Goal: Task Accomplishment & Management: Complete application form

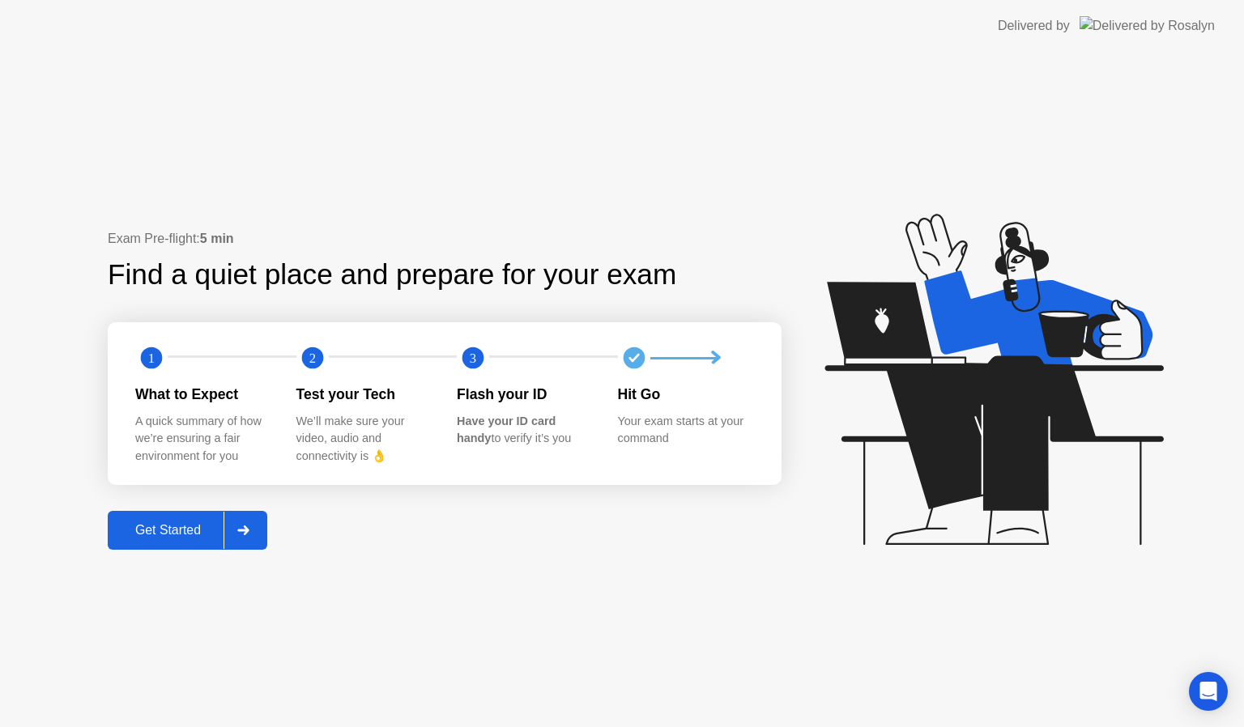
click at [172, 515] on button "Get Started" at bounding box center [187, 530] width 159 height 39
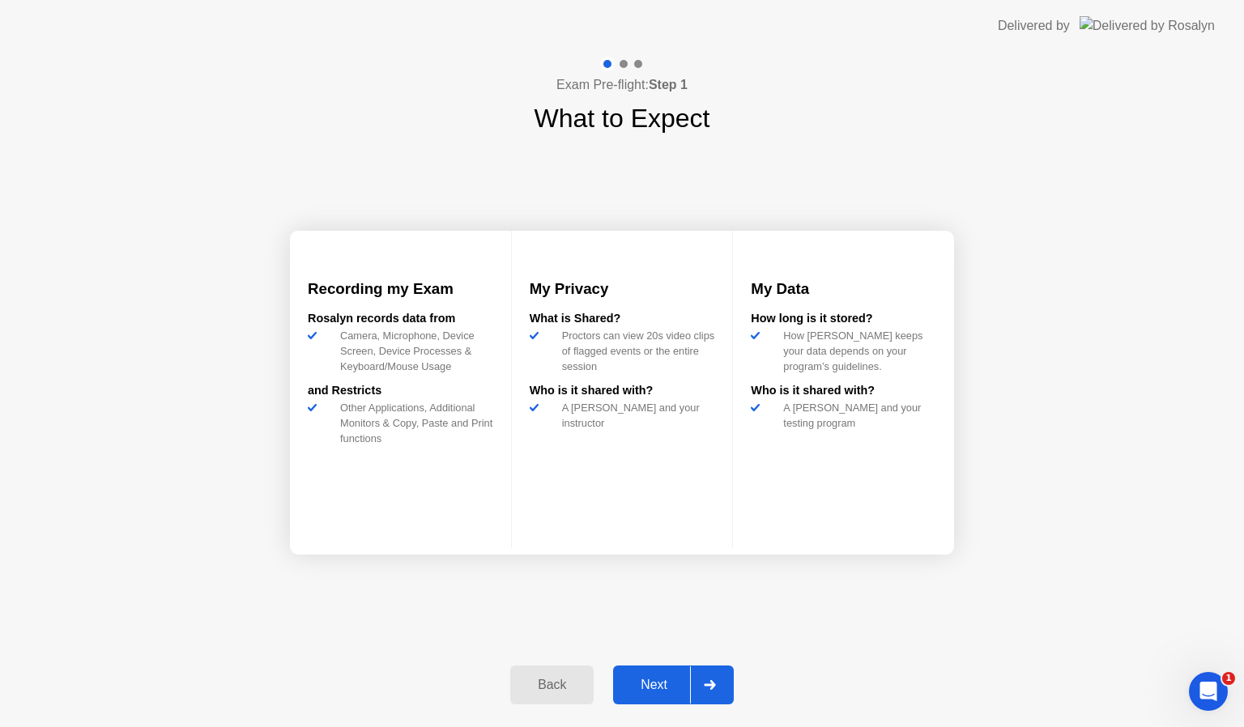
click at [653, 674] on button "Next" at bounding box center [673, 684] width 121 height 39
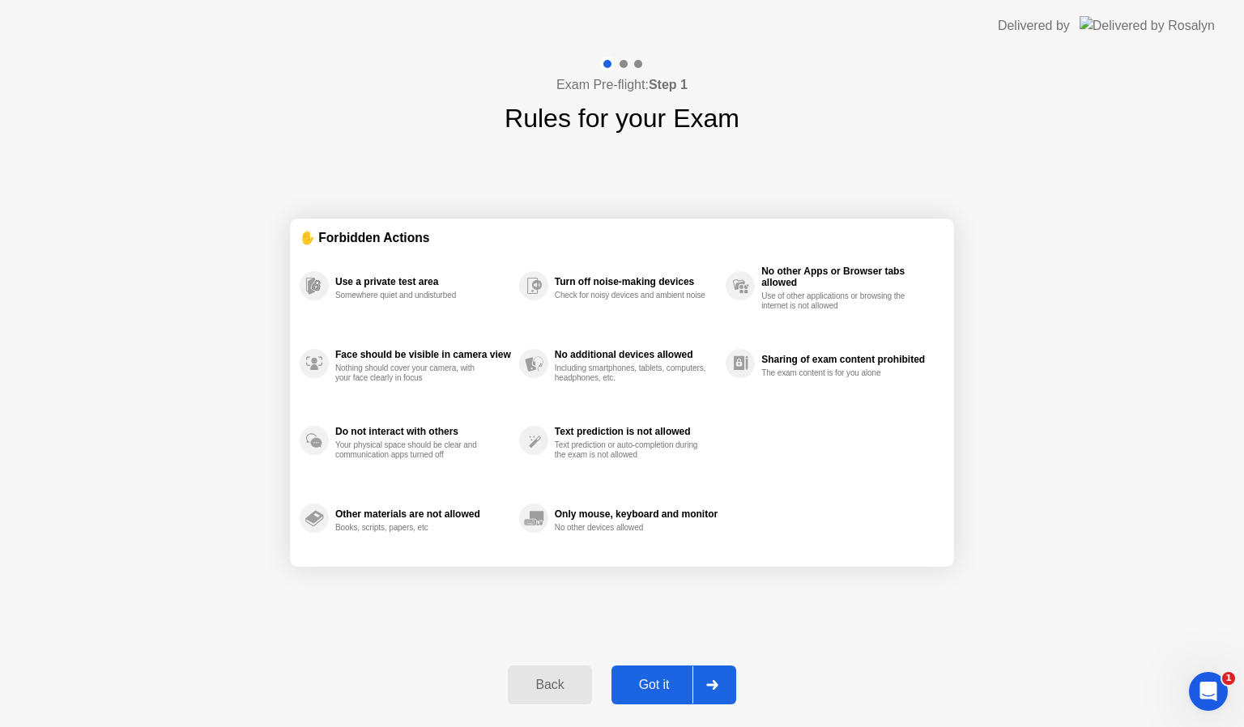
click at [653, 692] on div "Got it" at bounding box center [654, 685] width 76 height 15
select select "**********"
select select "*******"
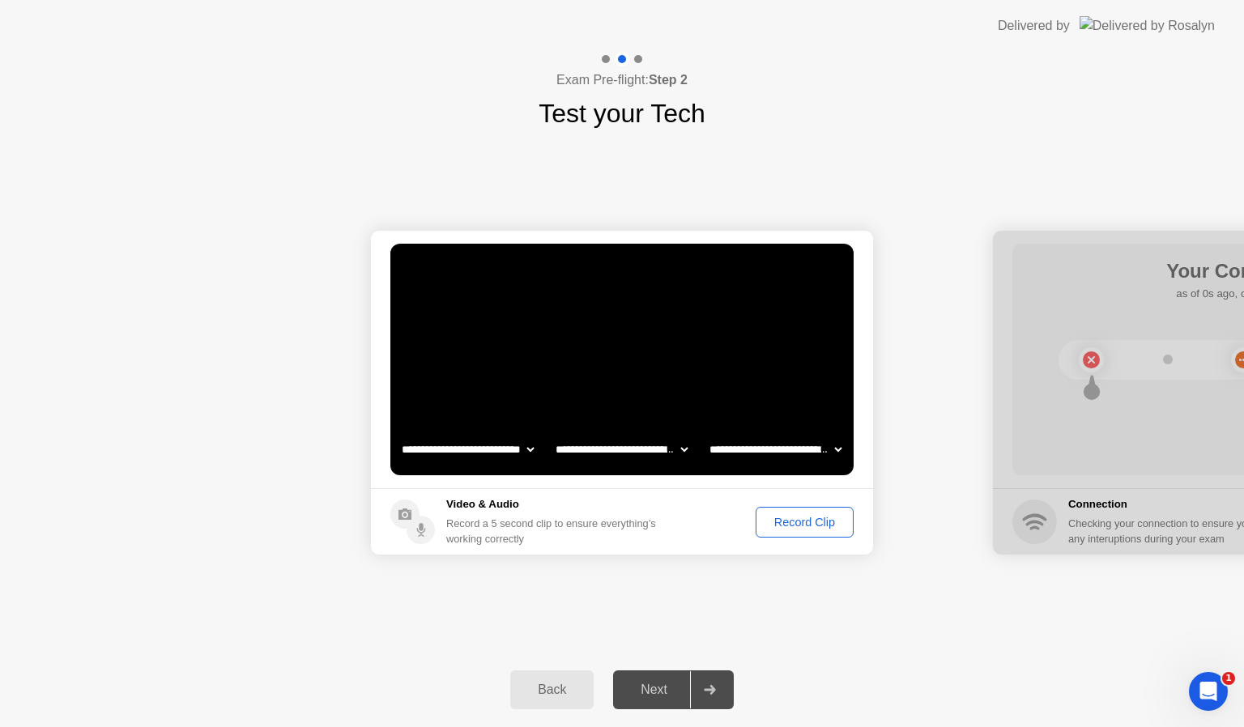
click at [793, 521] on div "Record Clip" at bounding box center [804, 522] width 87 height 13
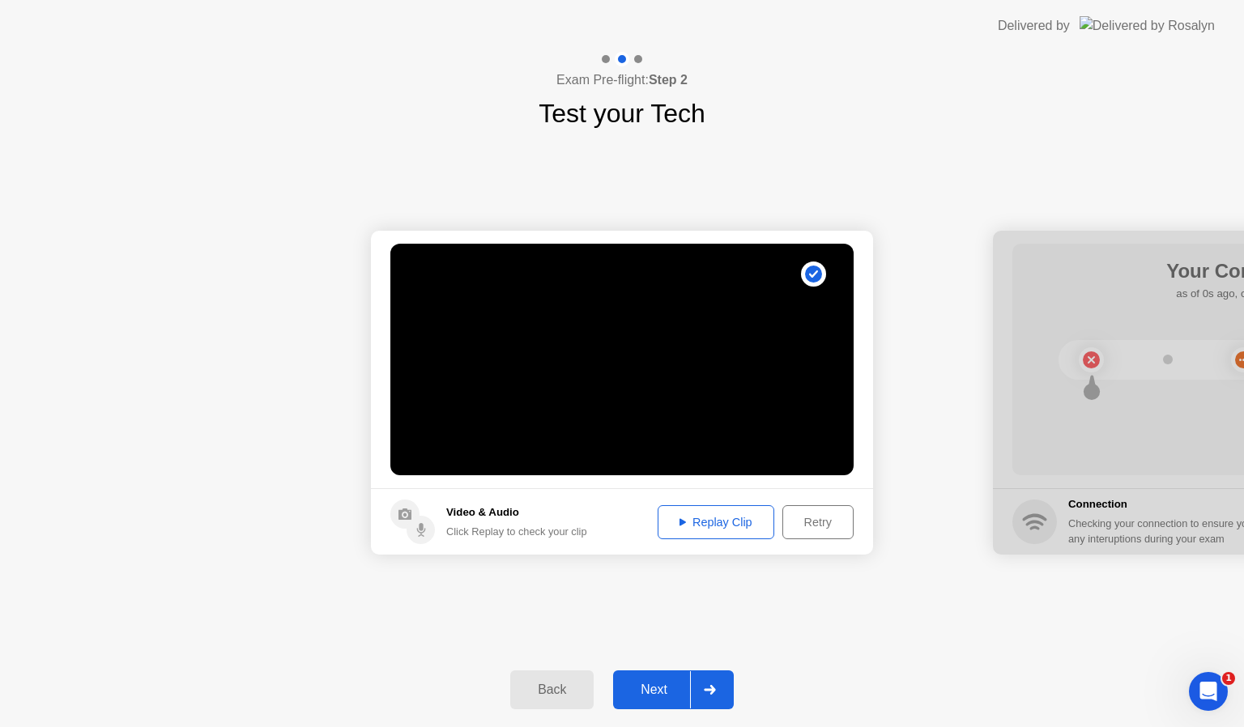
click at [659, 678] on button "Next" at bounding box center [673, 689] width 121 height 39
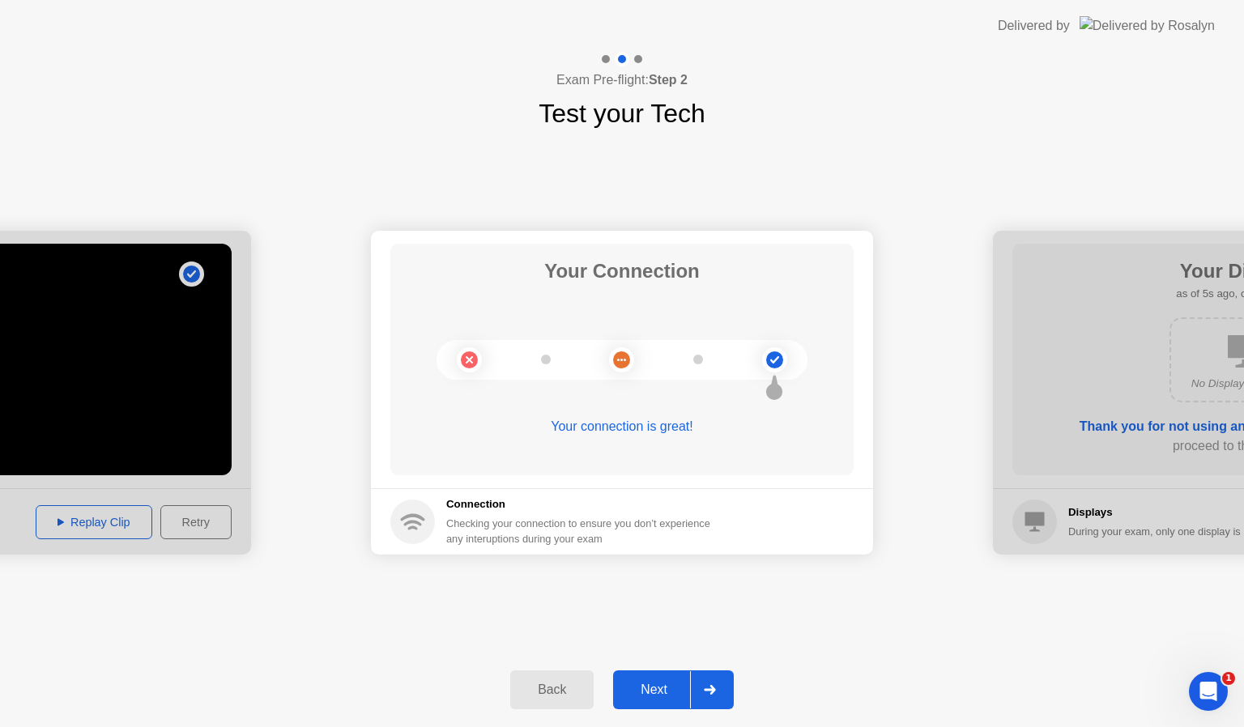
click at [664, 686] on div "Next" at bounding box center [654, 689] width 72 height 15
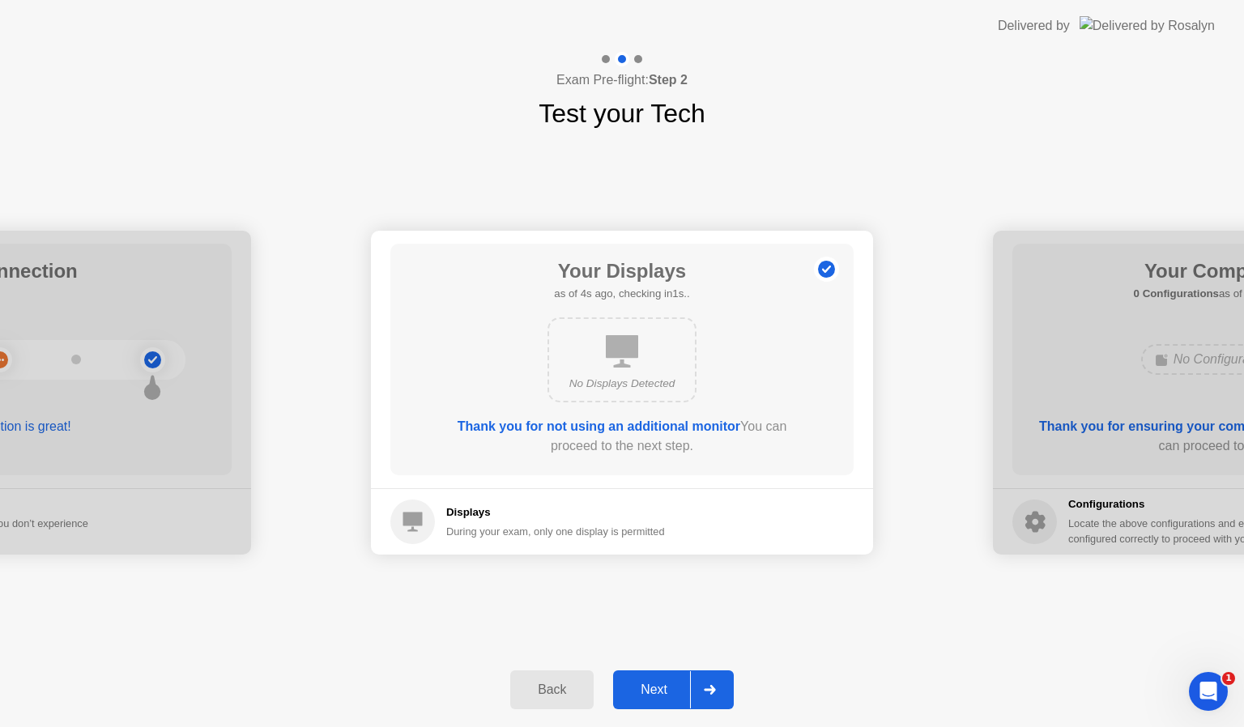
click at [667, 704] on button "Next" at bounding box center [673, 689] width 121 height 39
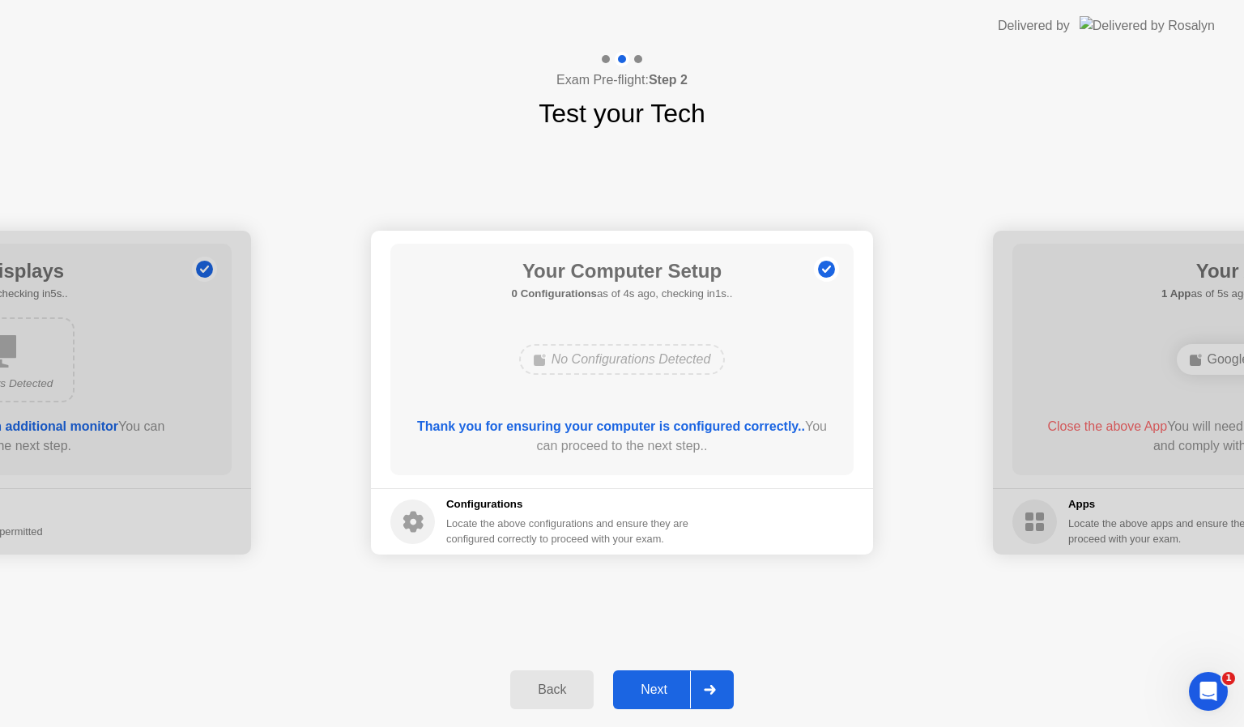
click at [667, 704] on button "Next" at bounding box center [673, 689] width 121 height 39
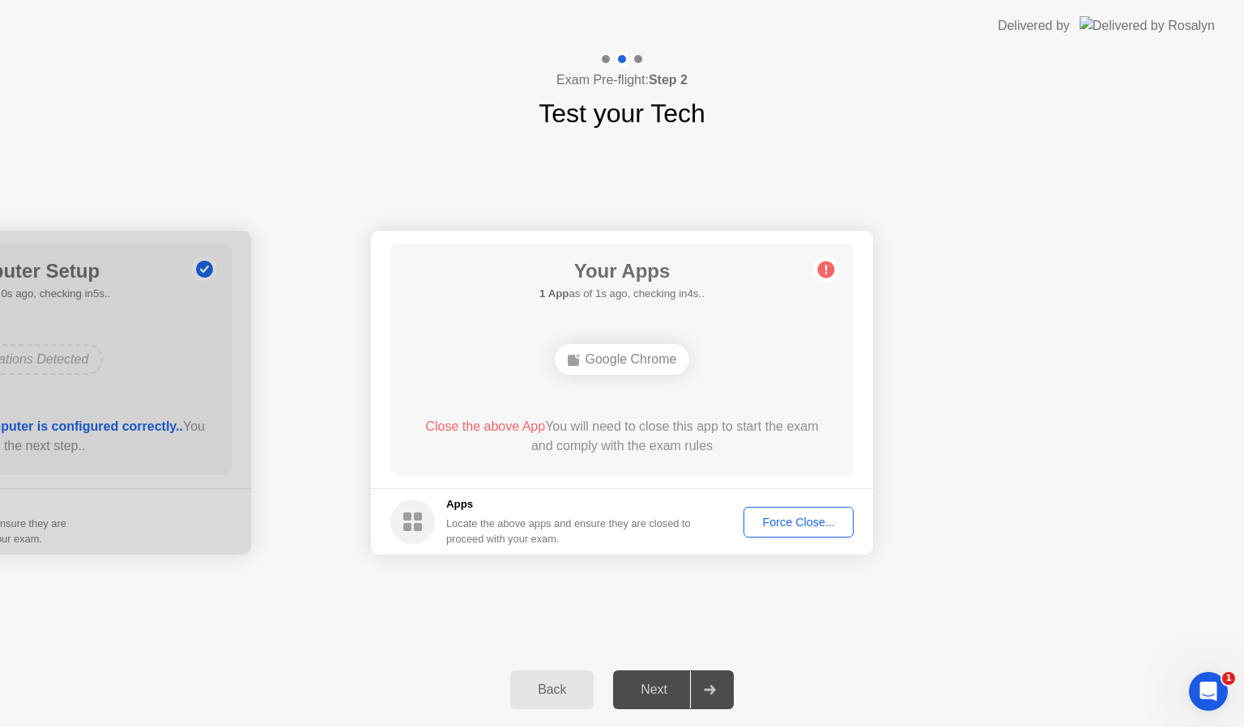
click at [790, 516] on div "Force Close..." at bounding box center [798, 522] width 99 height 13
click at [790, 507] on button "Force Close..." at bounding box center [798, 522] width 110 height 31
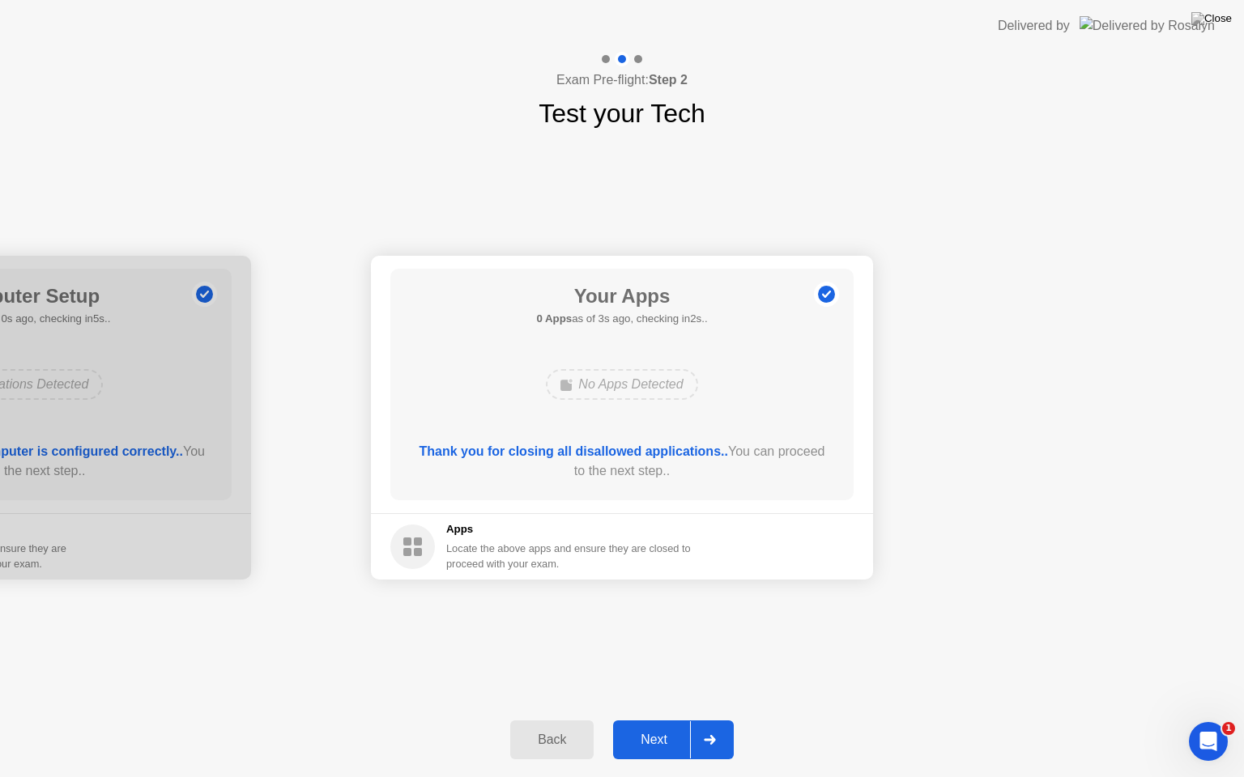
click at [644, 726] on div "Next" at bounding box center [654, 740] width 72 height 15
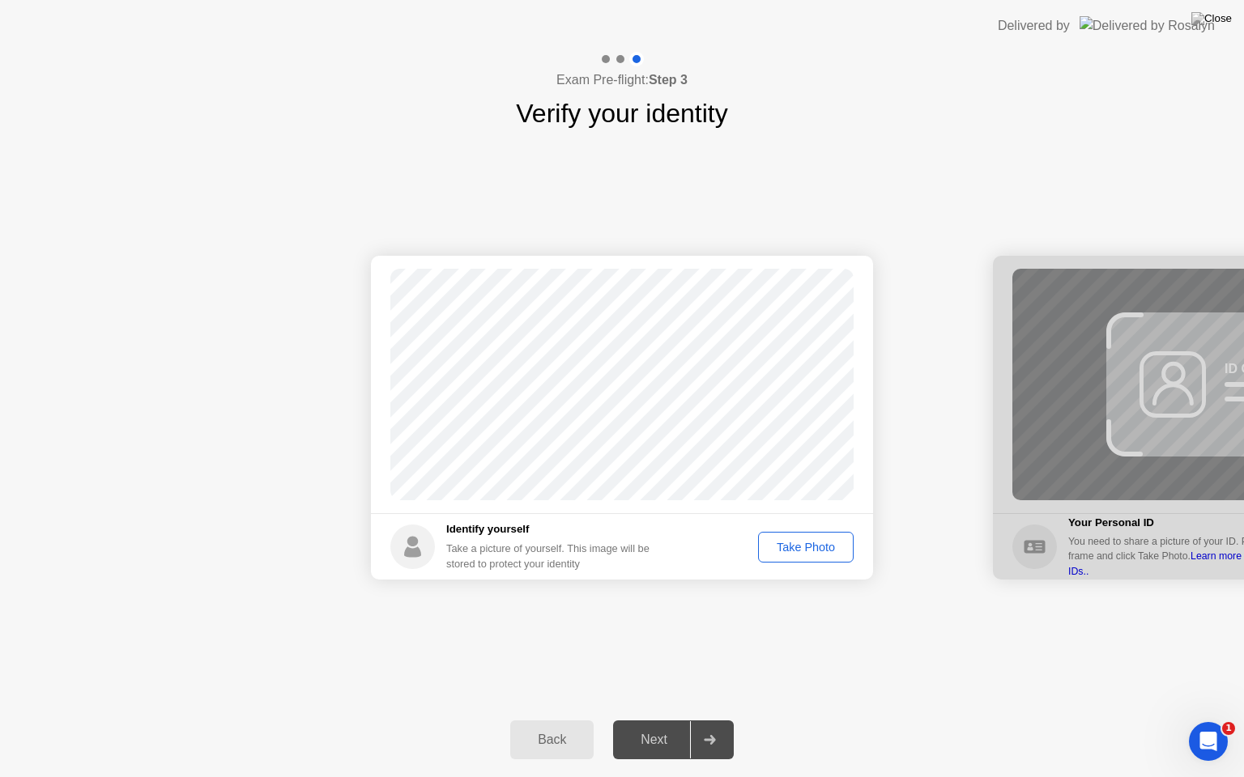
click at [790, 554] on div "Take Photo" at bounding box center [805, 547] width 84 height 13
click at [669, 726] on div "Next" at bounding box center [654, 740] width 72 height 15
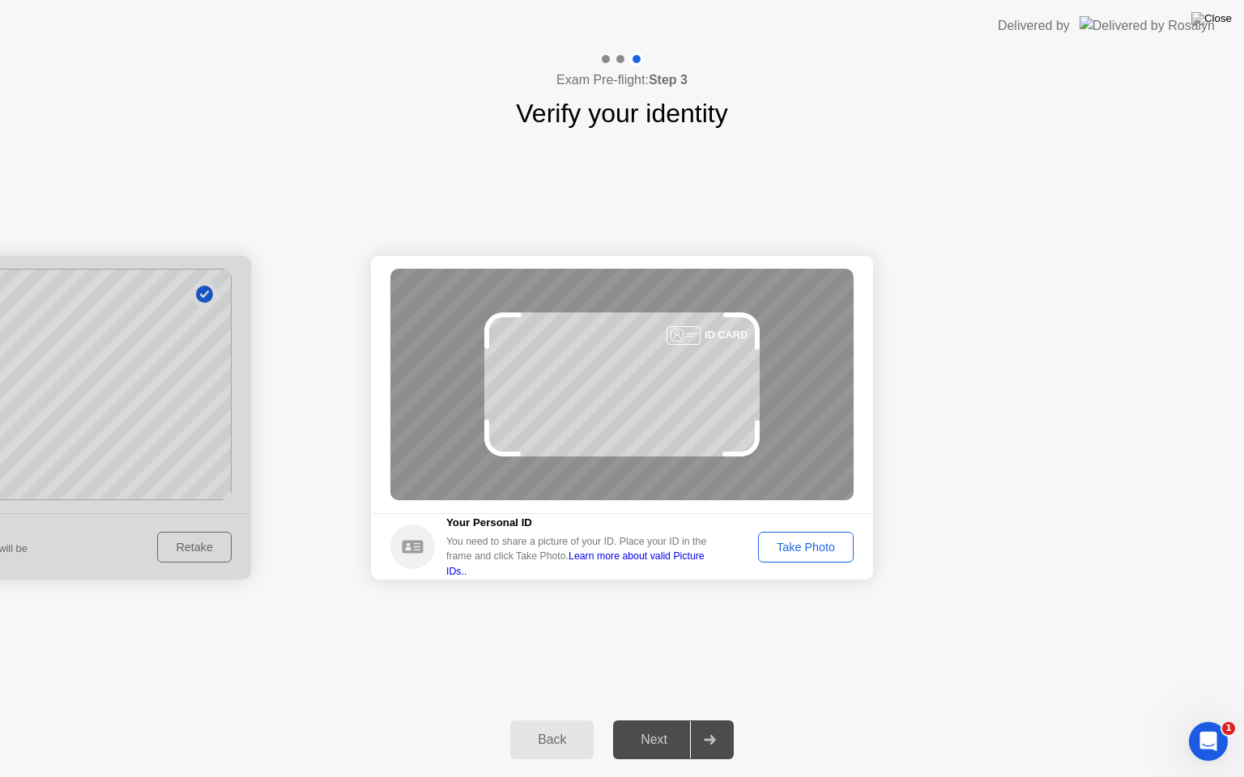
click at [792, 541] on div "Take Photo" at bounding box center [805, 547] width 84 height 13
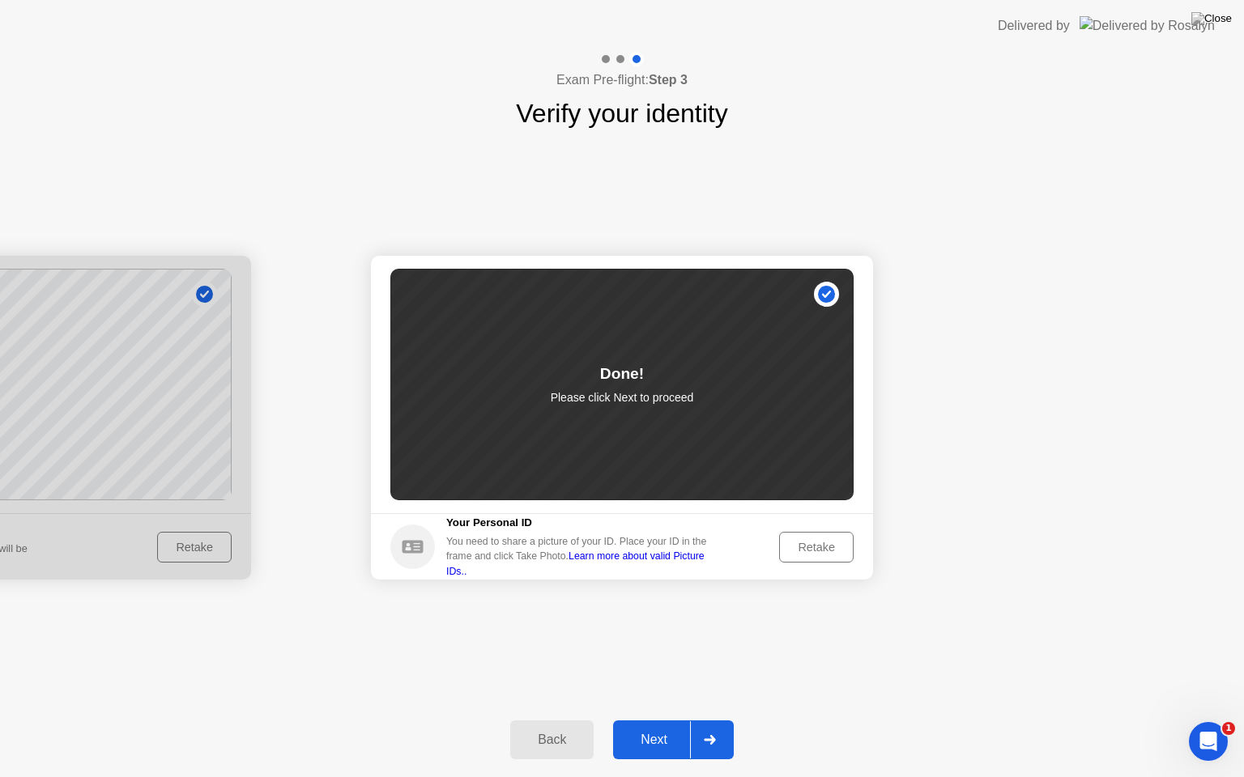
click at [657, 726] on div "Next" at bounding box center [654, 740] width 72 height 15
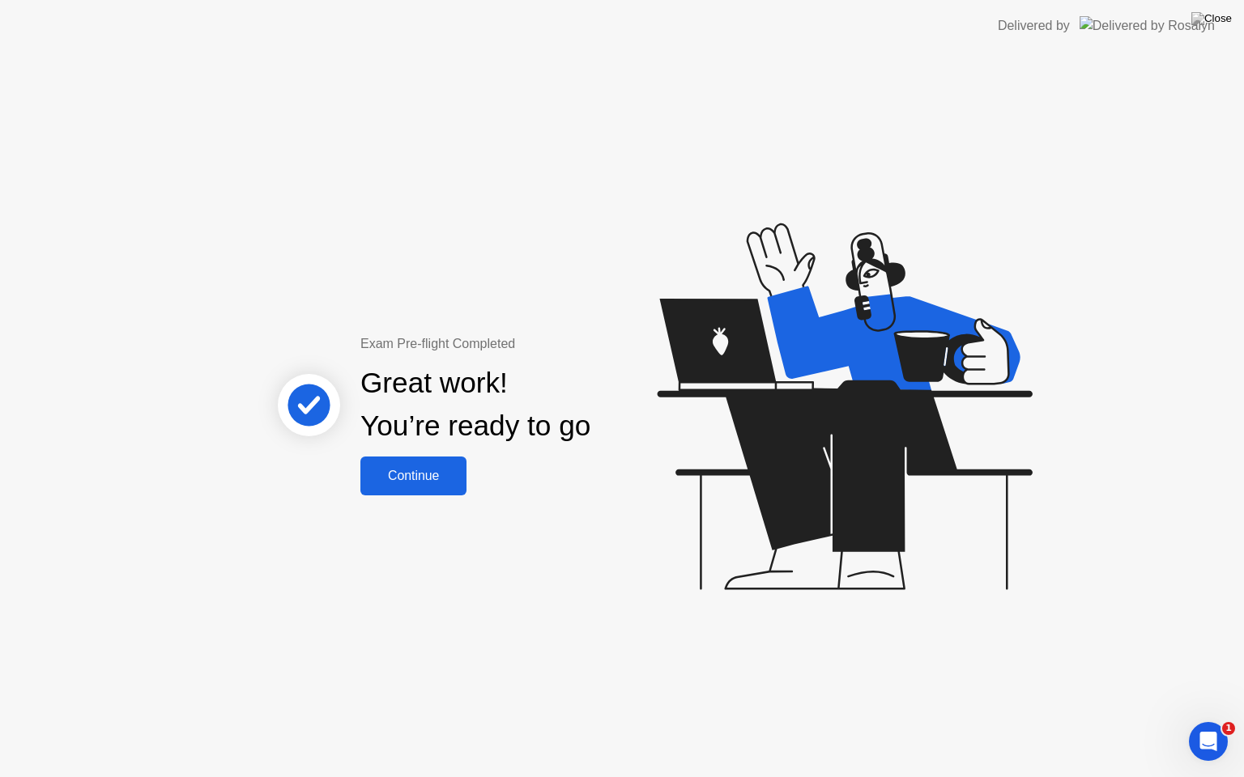
click at [431, 486] on button "Continue" at bounding box center [413, 476] width 106 height 39
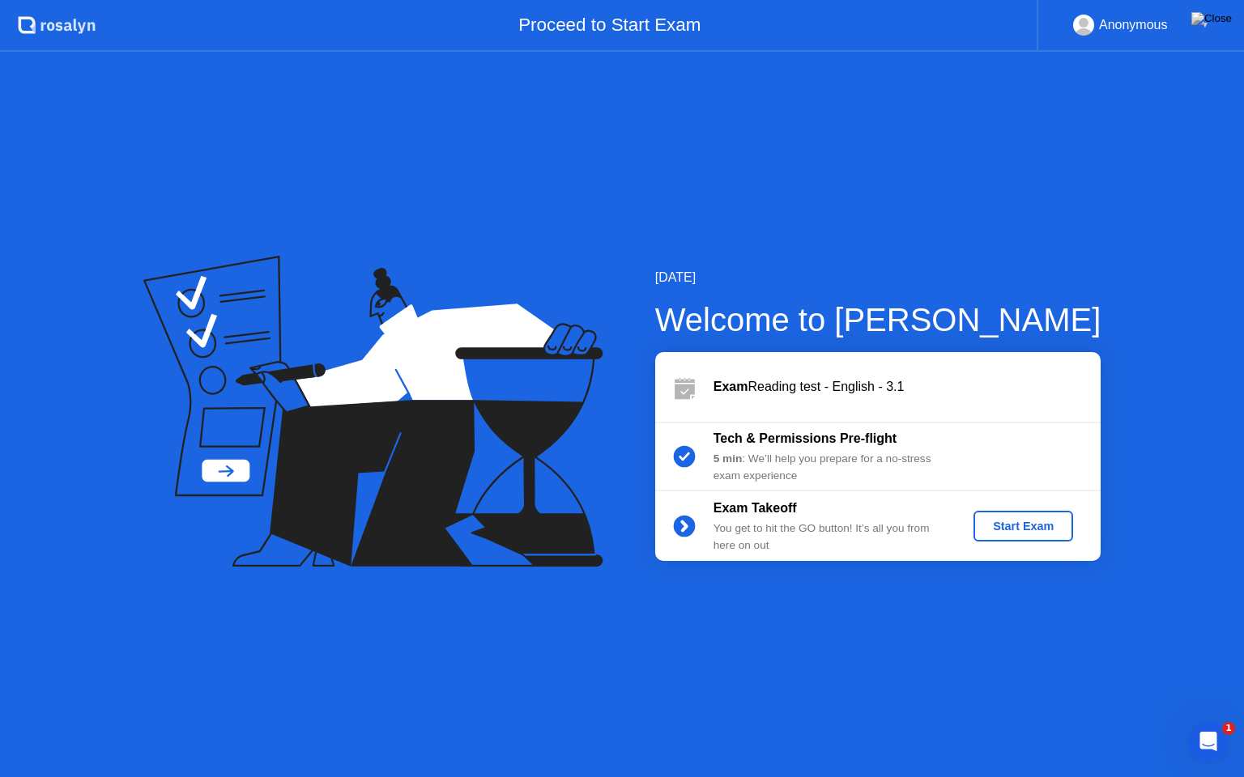
click at [1014, 526] on div "Start Exam" at bounding box center [1023, 526] width 87 height 13
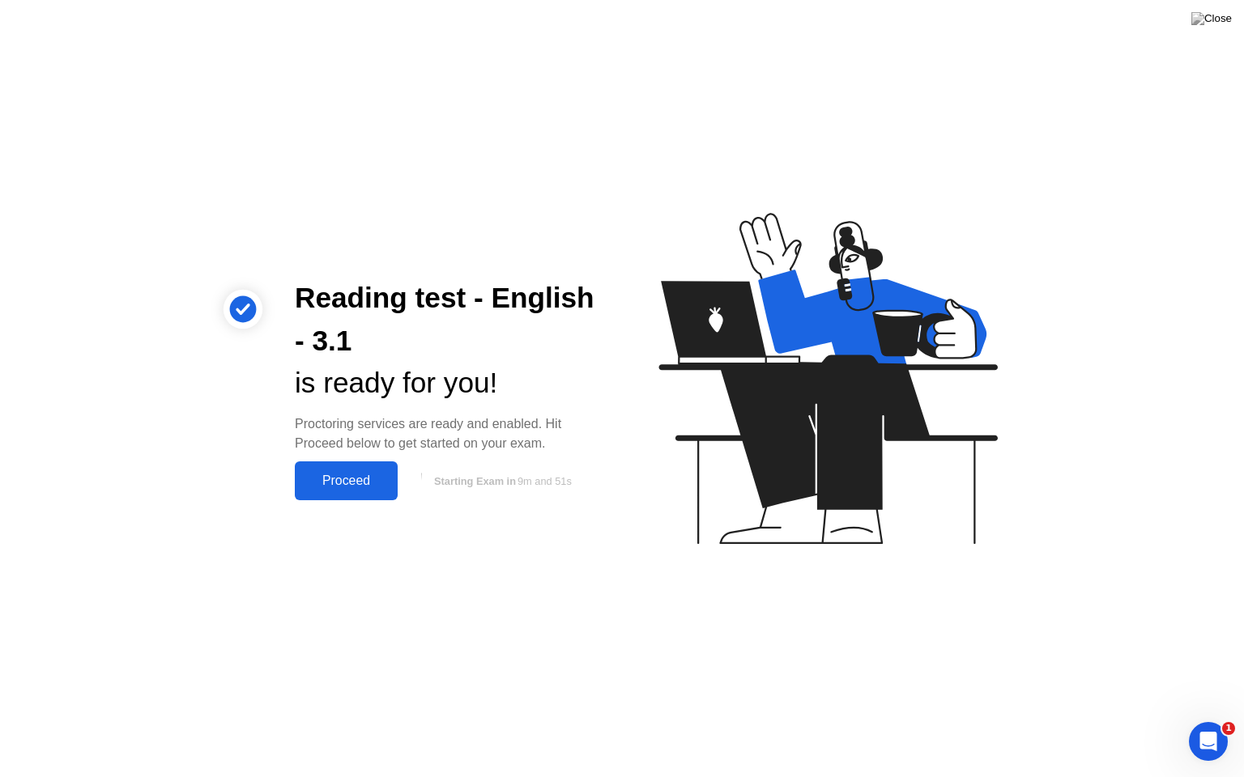
click at [352, 485] on div "Proceed" at bounding box center [346, 481] width 93 height 15
